Goal: Task Accomplishment & Management: Use online tool/utility

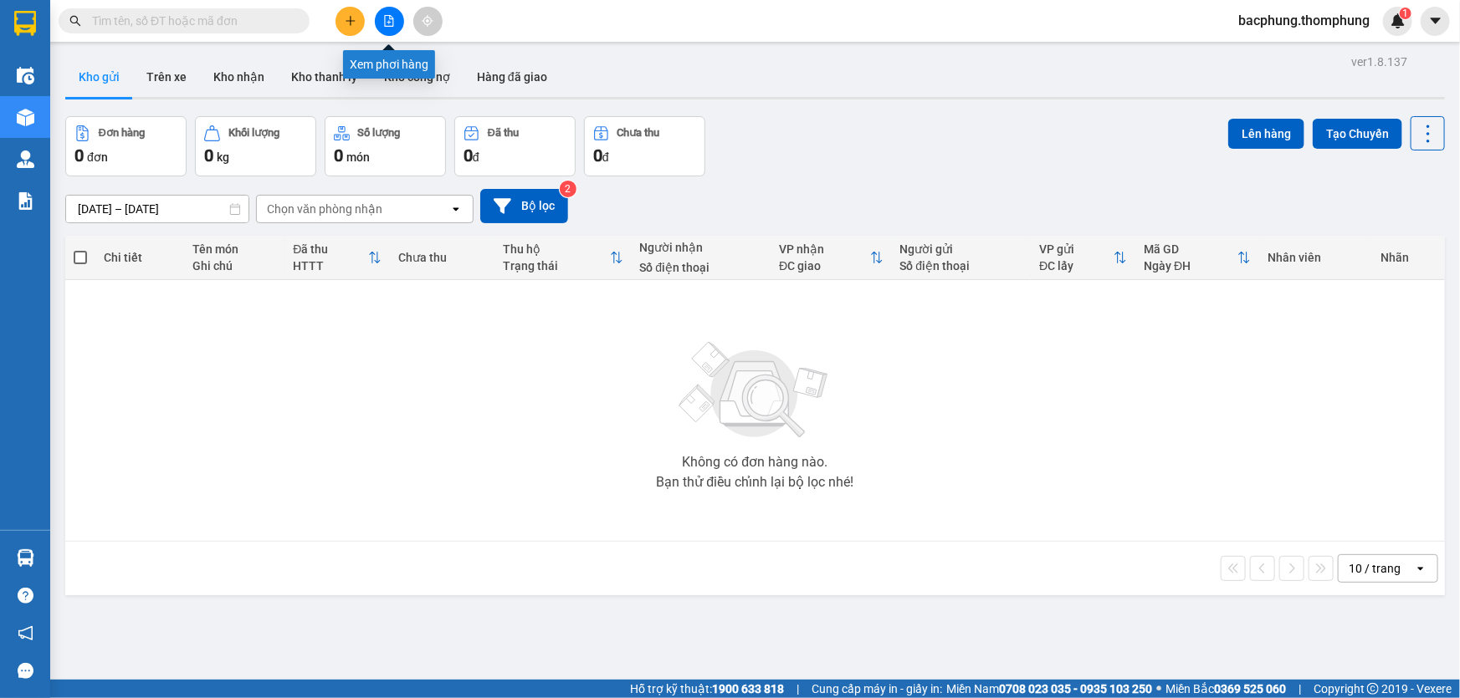
click at [389, 24] on icon "file-add" at bounding box center [389, 21] width 12 height 12
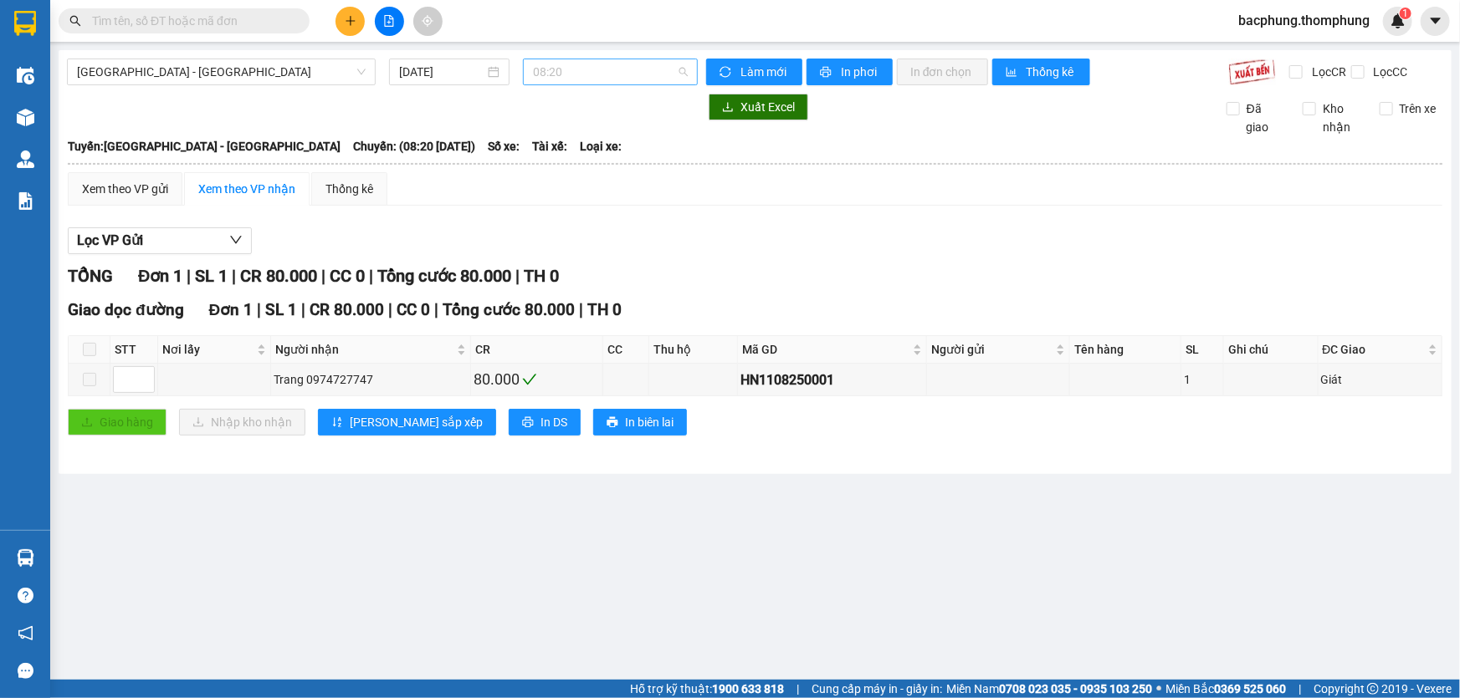
click at [571, 74] on span "08:20" at bounding box center [610, 71] width 155 height 25
click at [564, 149] on div "13:30" at bounding box center [599, 159] width 151 height 27
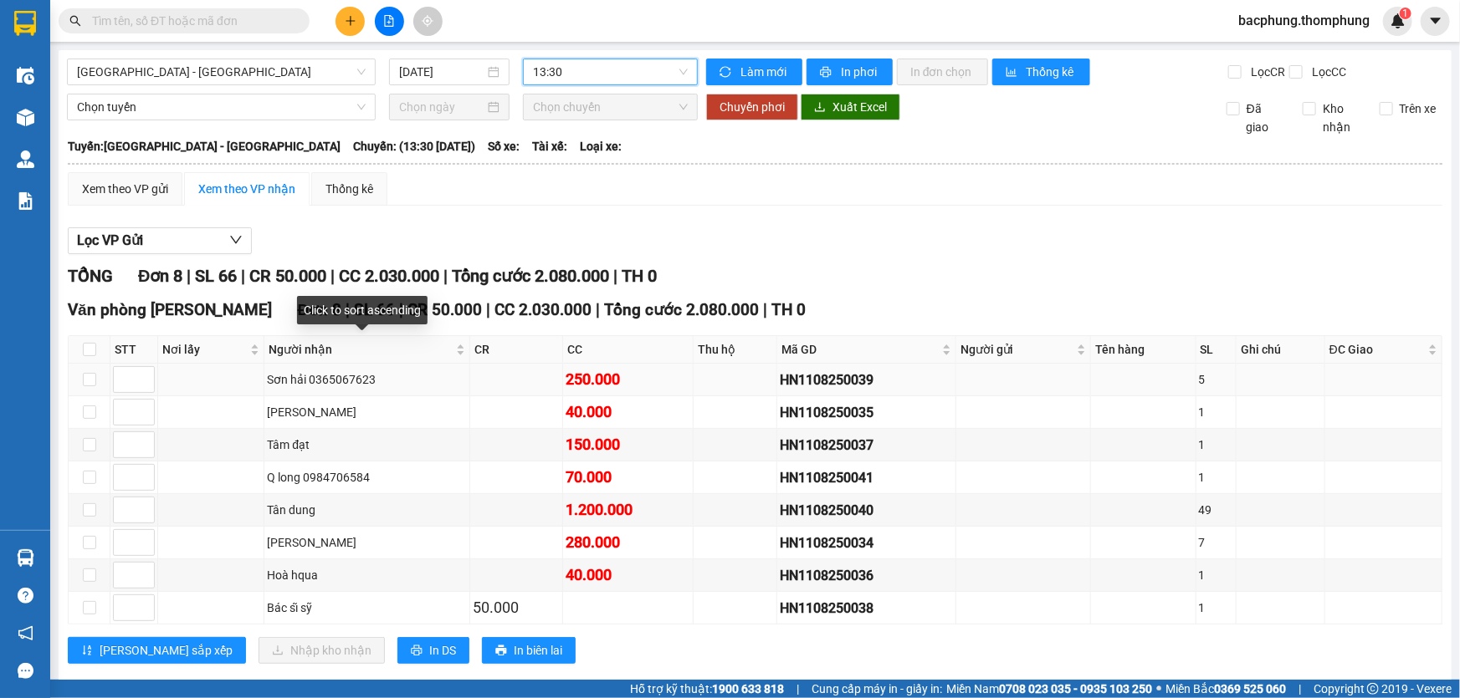
scroll to position [28, 0]
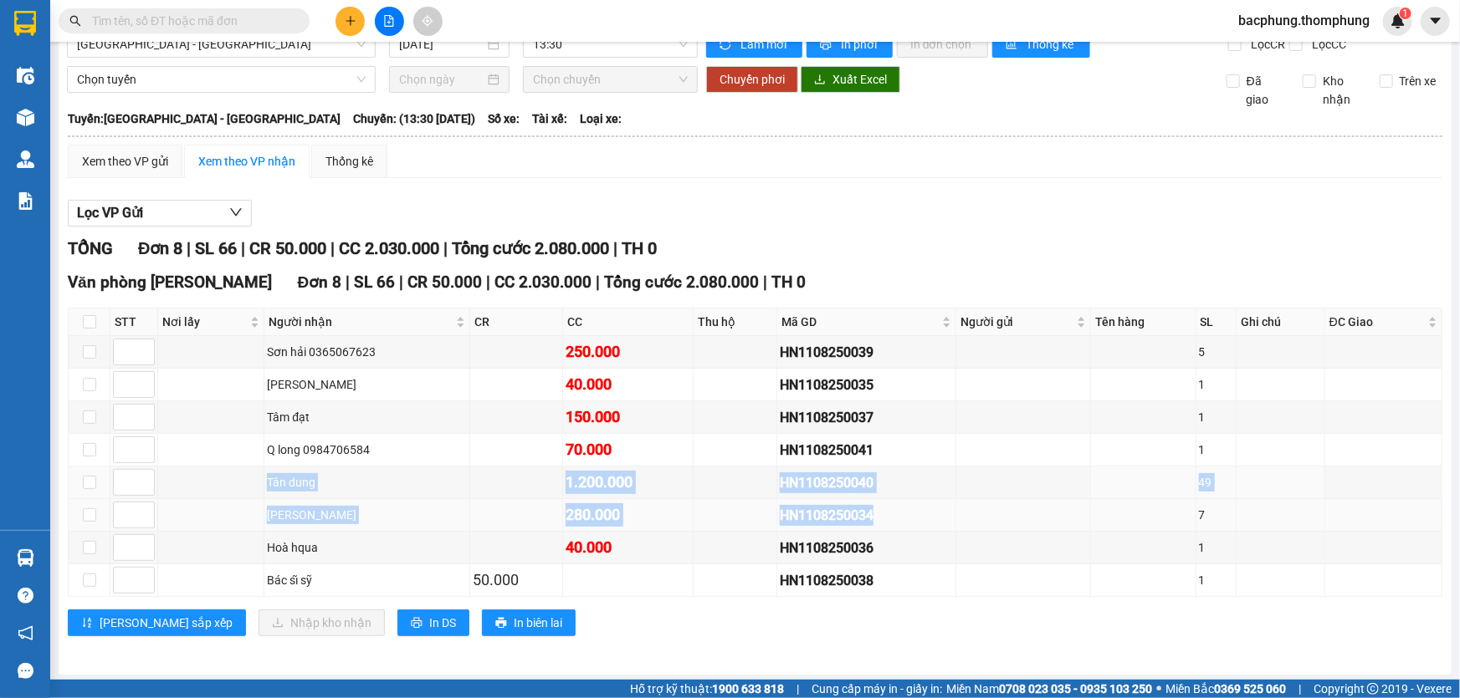
drag, startPoint x: 246, startPoint y: 480, endPoint x: 967, endPoint y: 510, distance: 721.7
click at [967, 510] on tbody "Sơn hải 0365067623 250.000 HN1108250039 5 Gia huy 40.000 HN1108250035 1 Tâm đạt…" at bounding box center [756, 466] width 1374 height 261
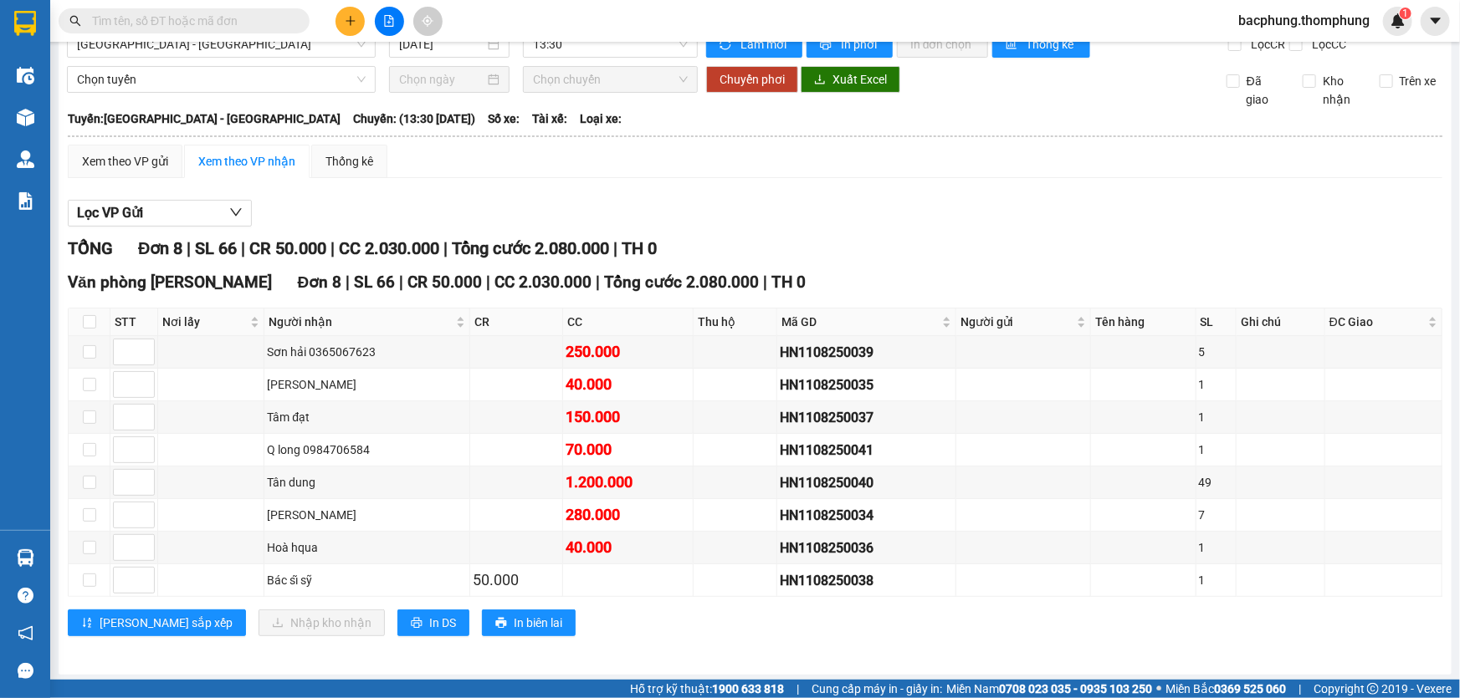
click at [1017, 627] on div "[PERSON_NAME] sắp xếp Nhập kho nhận In DS In biên lai" at bounding box center [755, 623] width 1374 height 27
drag, startPoint x: 941, startPoint y: 601, endPoint x: 403, endPoint y: 401, distance: 573.8
click at [403, 401] on div "Văn phòng [PERSON_NAME] 8 | SL 66 | CR 50.000 | CC 2.030.000 | Tổng cước 2.080.…" at bounding box center [755, 459] width 1374 height 379
drag, startPoint x: 223, startPoint y: 470, endPoint x: 633, endPoint y: 435, distance: 412.2
click at [633, 435] on tbody "Sơn hải 0365067623 250.000 HN1108250039 5 Gia huy 40.000 HN1108250035 1 Tâm đạt…" at bounding box center [756, 466] width 1374 height 261
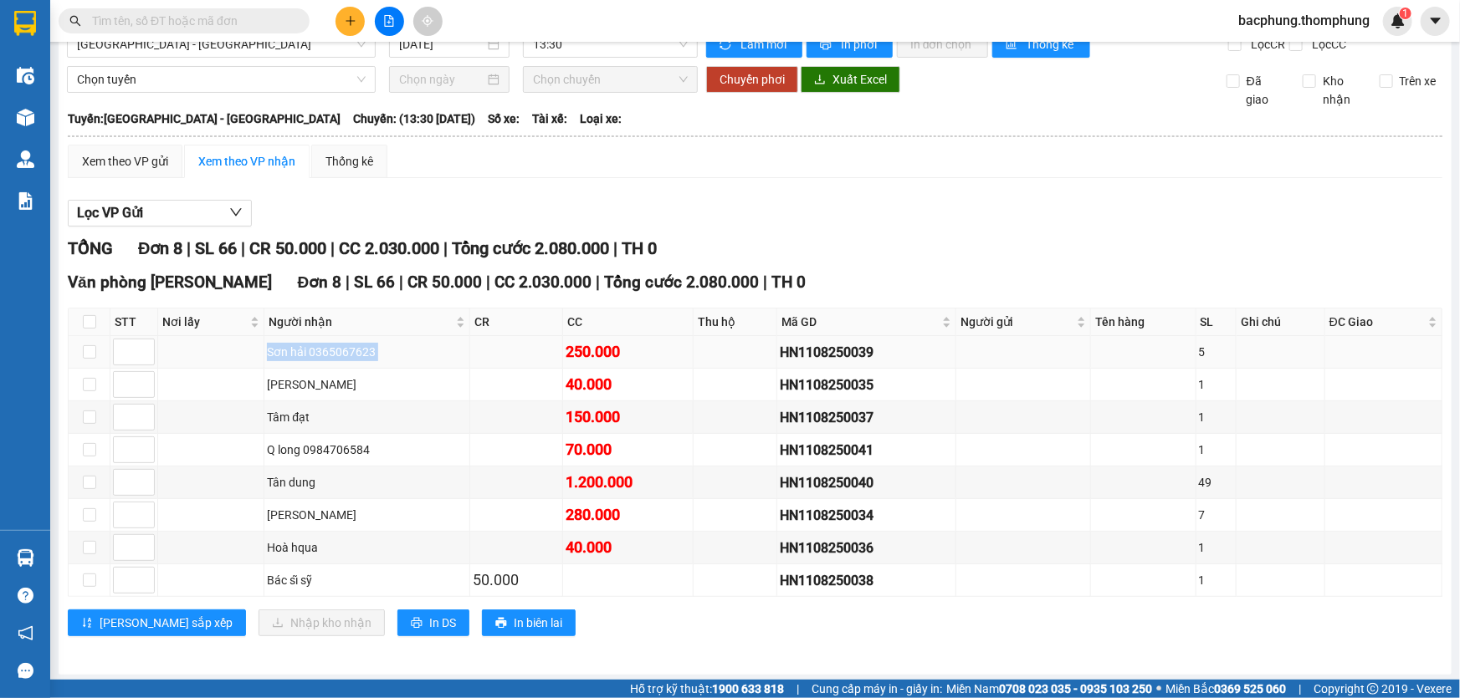
drag, startPoint x: 206, startPoint y: 357, endPoint x: 567, endPoint y: 361, distance: 361.4
click at [549, 356] on tr "Sơn hải 0365067623 250.000 HN1108250039 5" at bounding box center [756, 352] width 1374 height 33
